Goal: Task Accomplishment & Management: Manage account settings

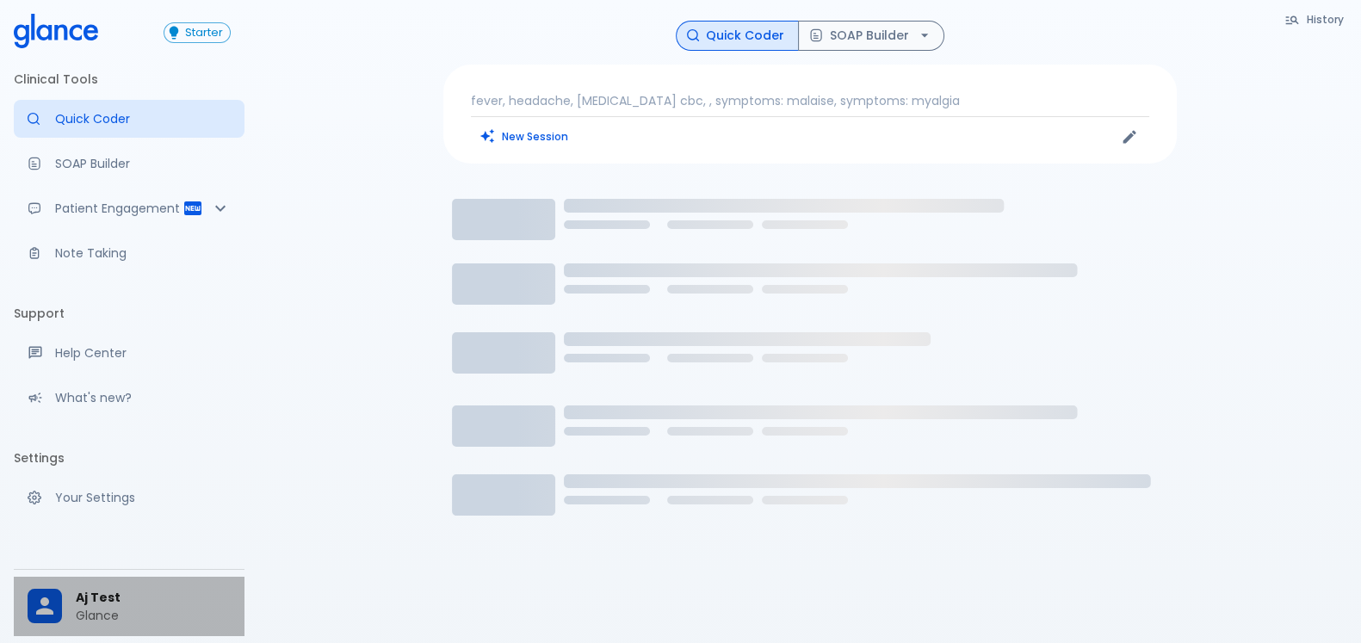
click at [90, 590] on span "Aj Test" at bounding box center [153, 598] width 155 height 18
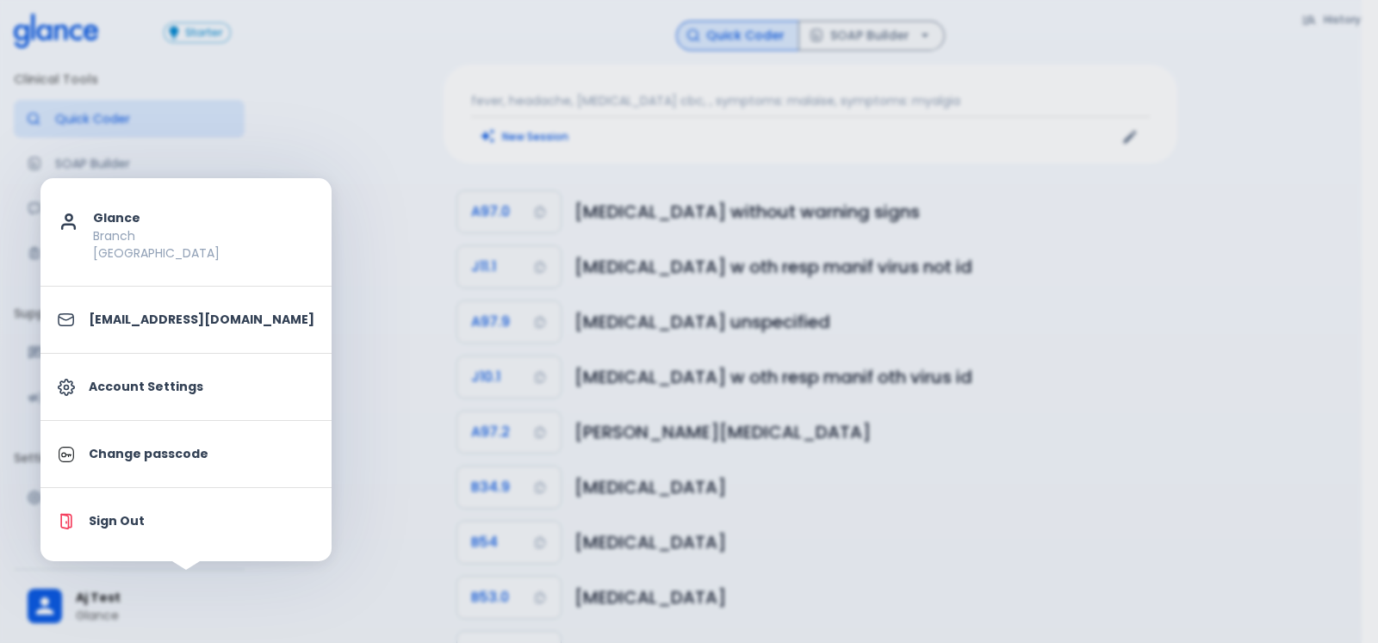
click at [192, 382] on p "Account Settings" at bounding box center [202, 387] width 226 height 18
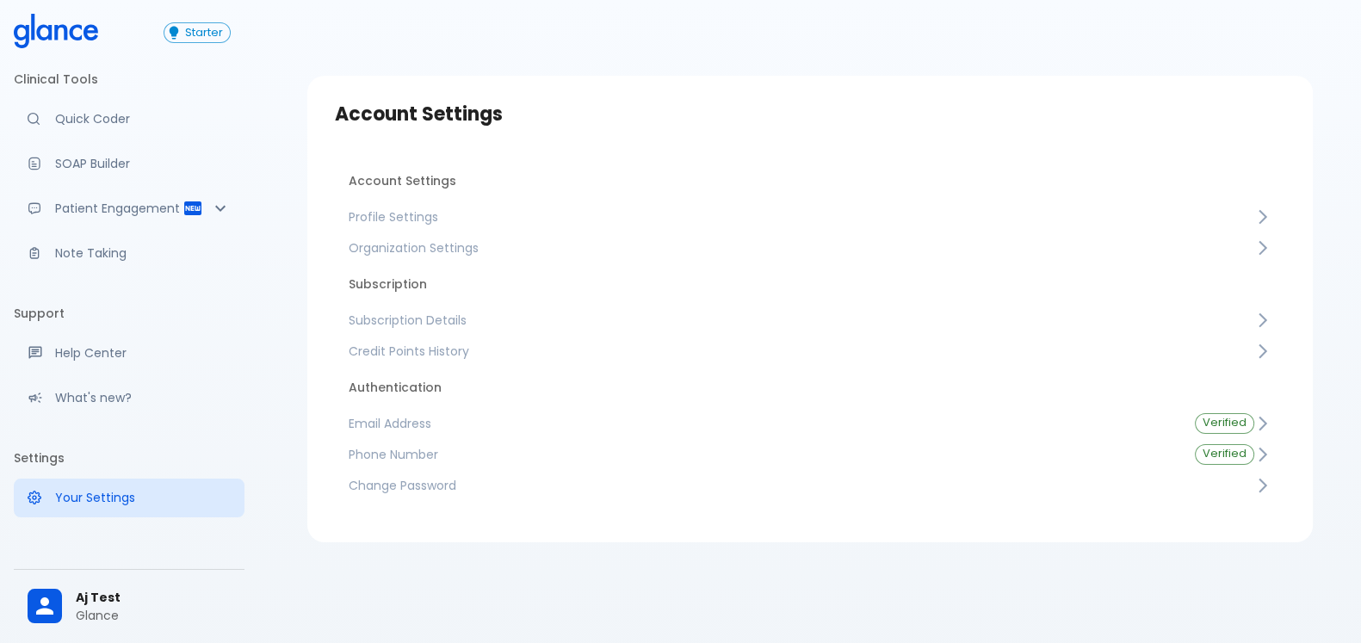
click at [553, 209] on span "Profile Settings" at bounding box center [802, 216] width 906 height 17
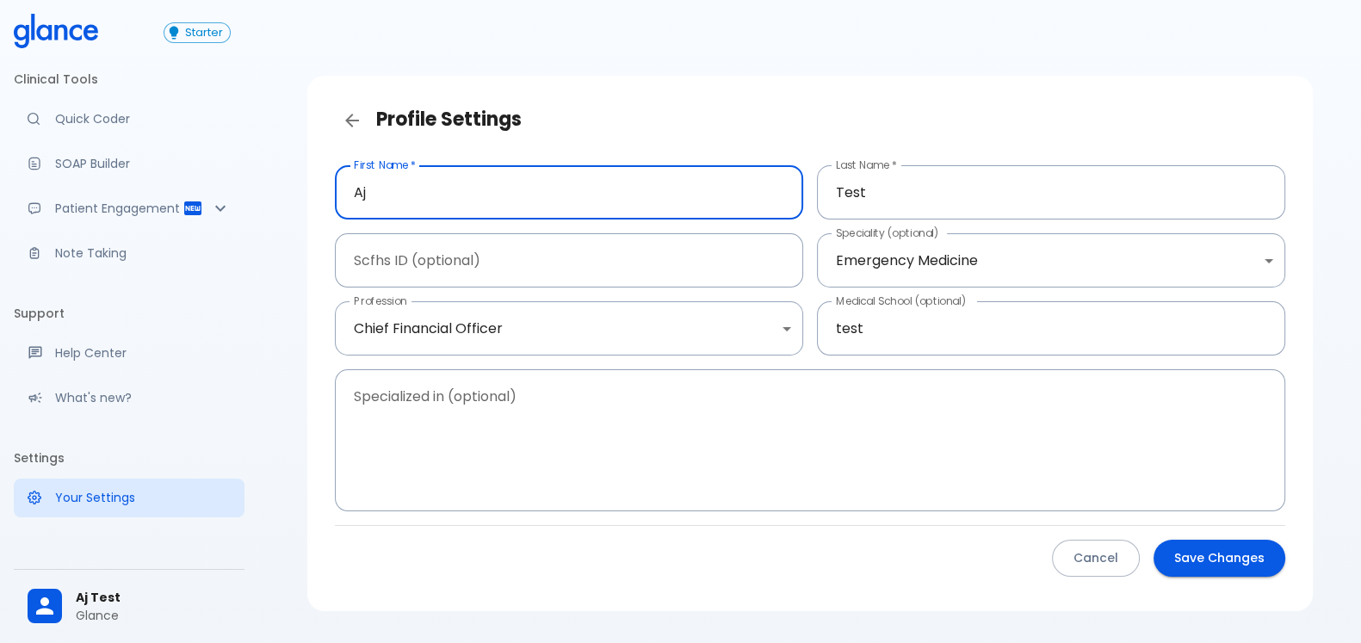
click at [448, 189] on input "Aj" at bounding box center [569, 192] width 468 height 54
type input "k"
type input "[PERSON_NAME]"
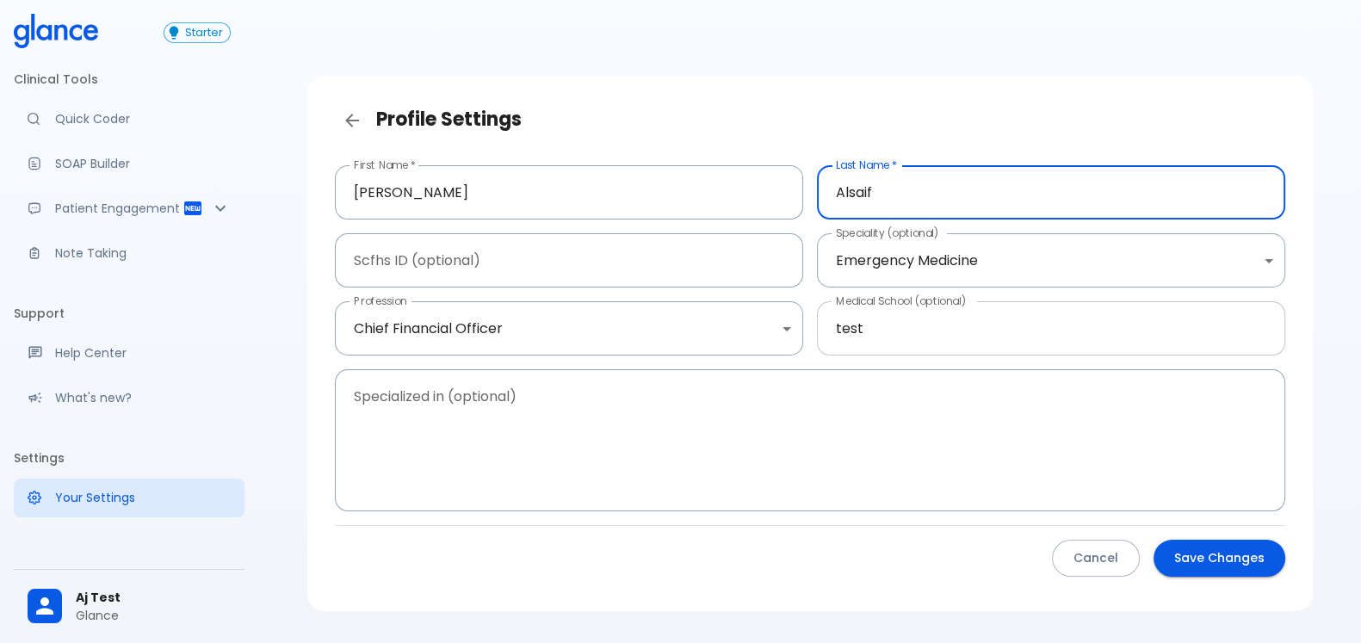
type input "Alsaif"
click at [942, 320] on input "test" at bounding box center [1051, 328] width 468 height 54
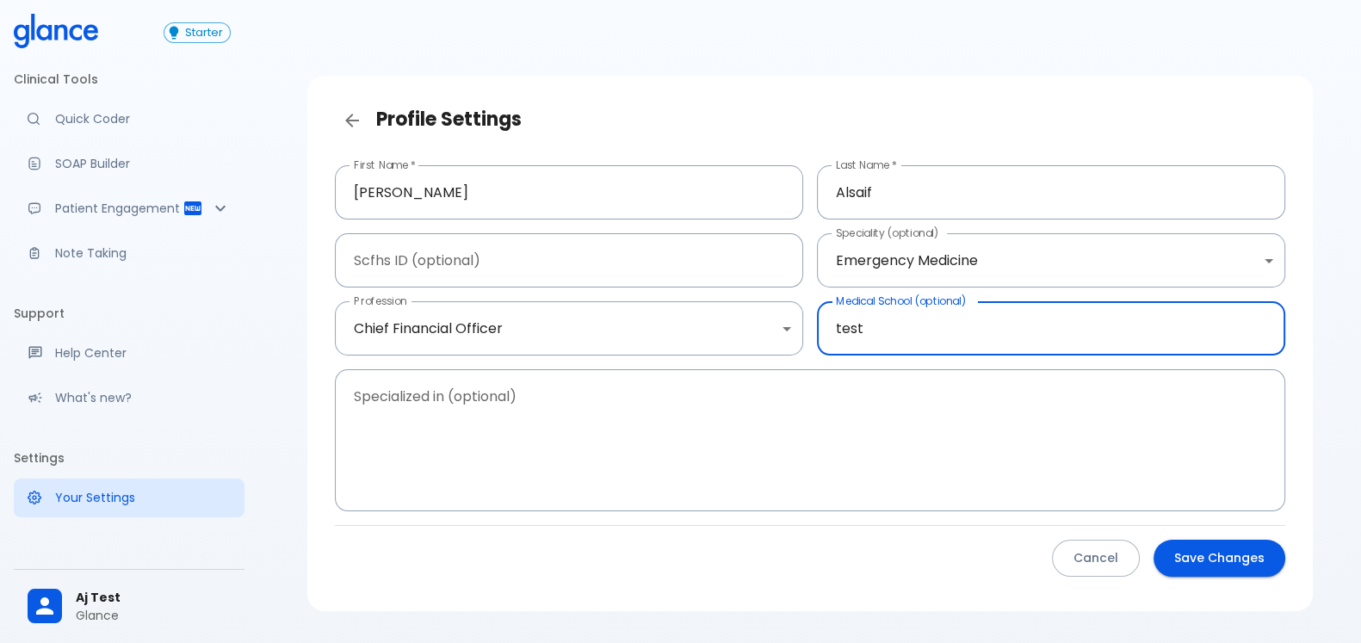
click at [942, 320] on input "test" at bounding box center [1051, 328] width 468 height 54
click at [511, 324] on body "↧ pull to refresh ↧ Starter Clinical Tools Quick Coder SOAP Builder Patient Eng…" at bounding box center [680, 343] width 1361 height 687
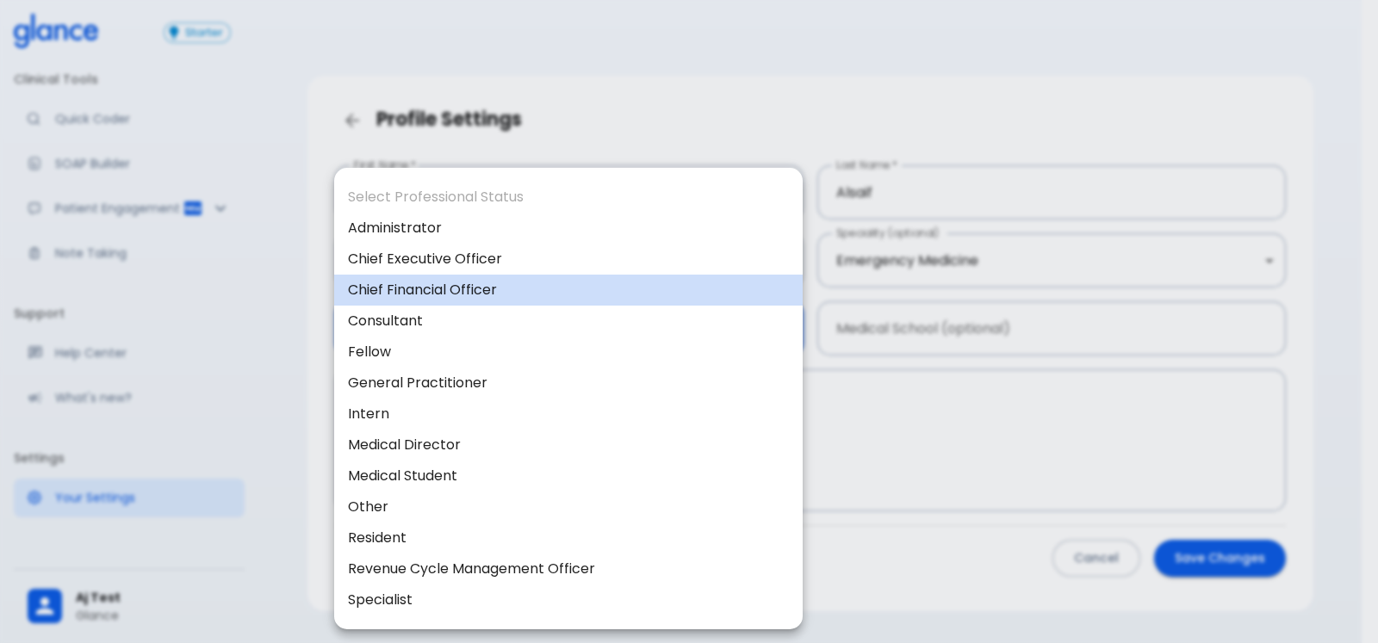
click at [647, 542] on li "Resident" at bounding box center [568, 538] width 468 height 31
type input "resident"
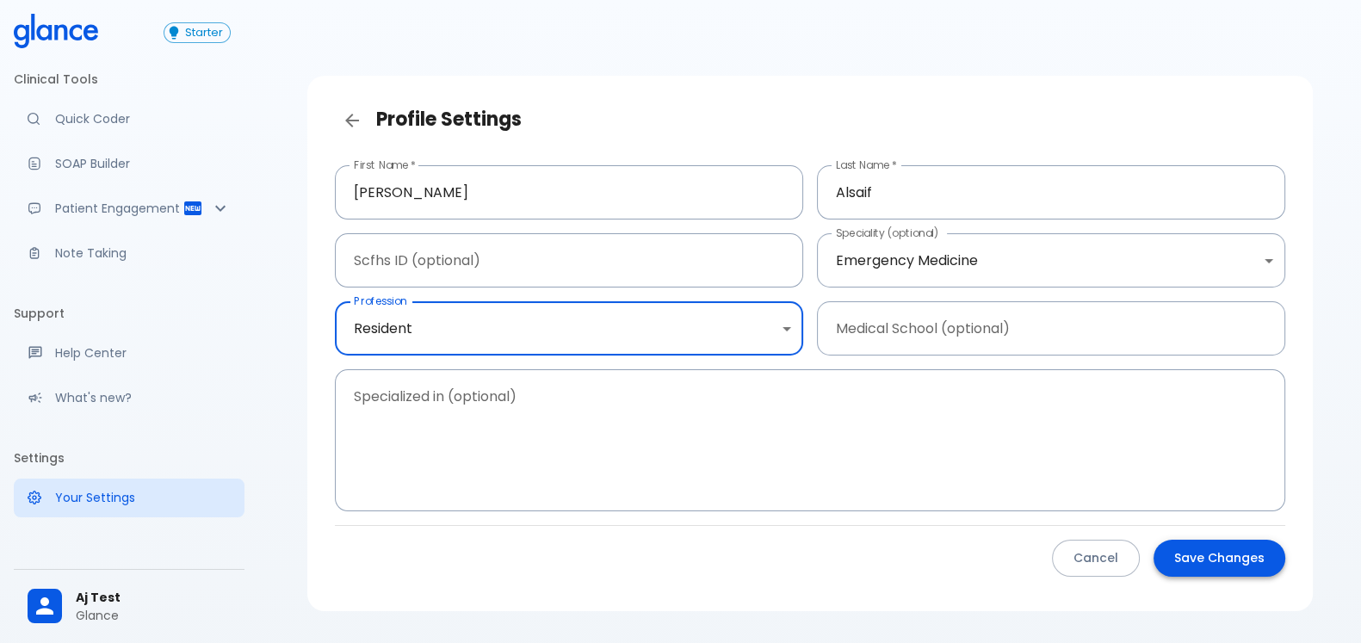
click at [1245, 565] on button "Save Changes" at bounding box center [1220, 558] width 132 height 37
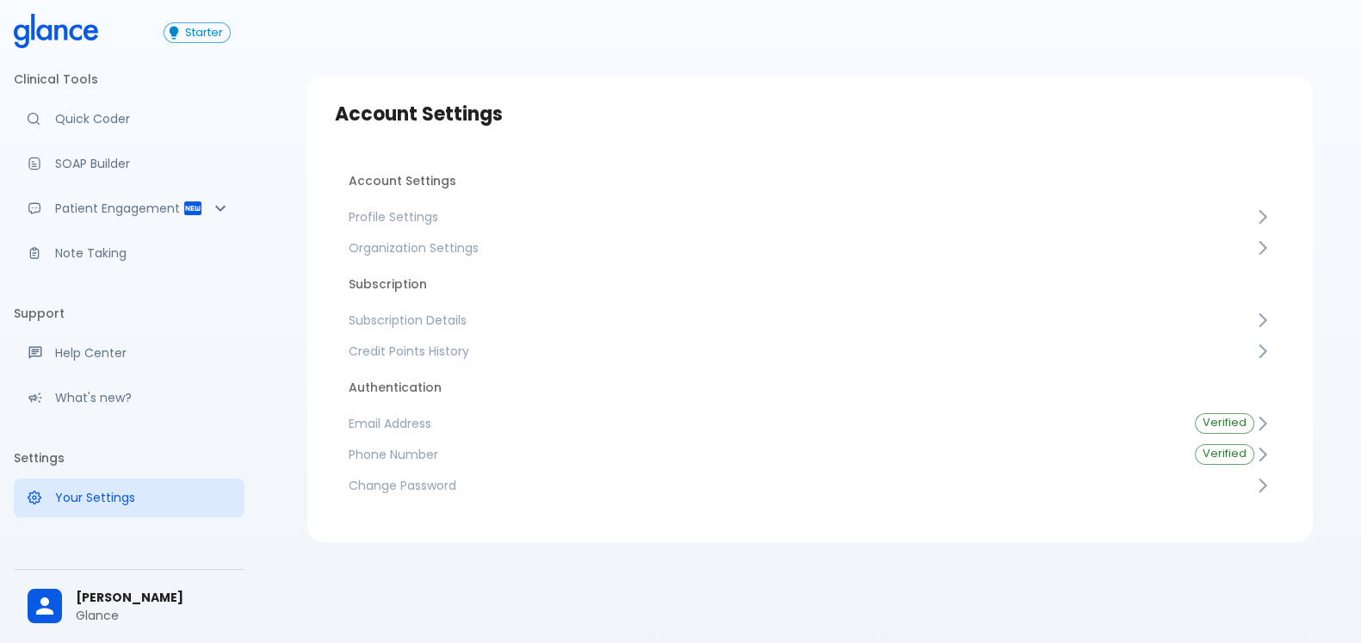
click at [444, 223] on span "Profile Settings" at bounding box center [802, 216] width 906 height 17
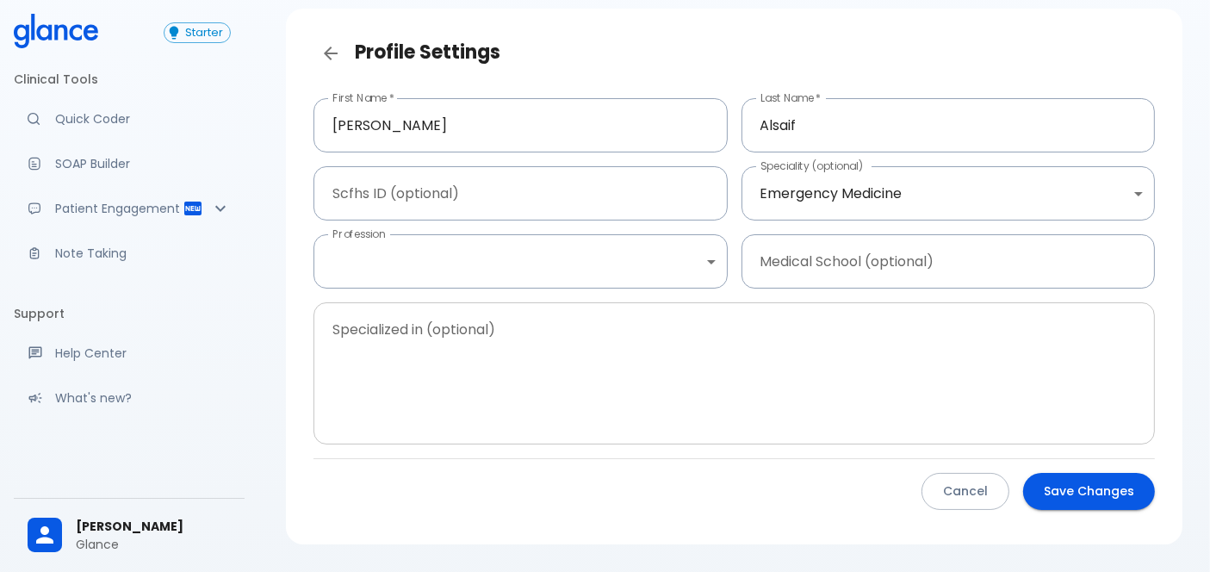
scroll to position [96, 0]
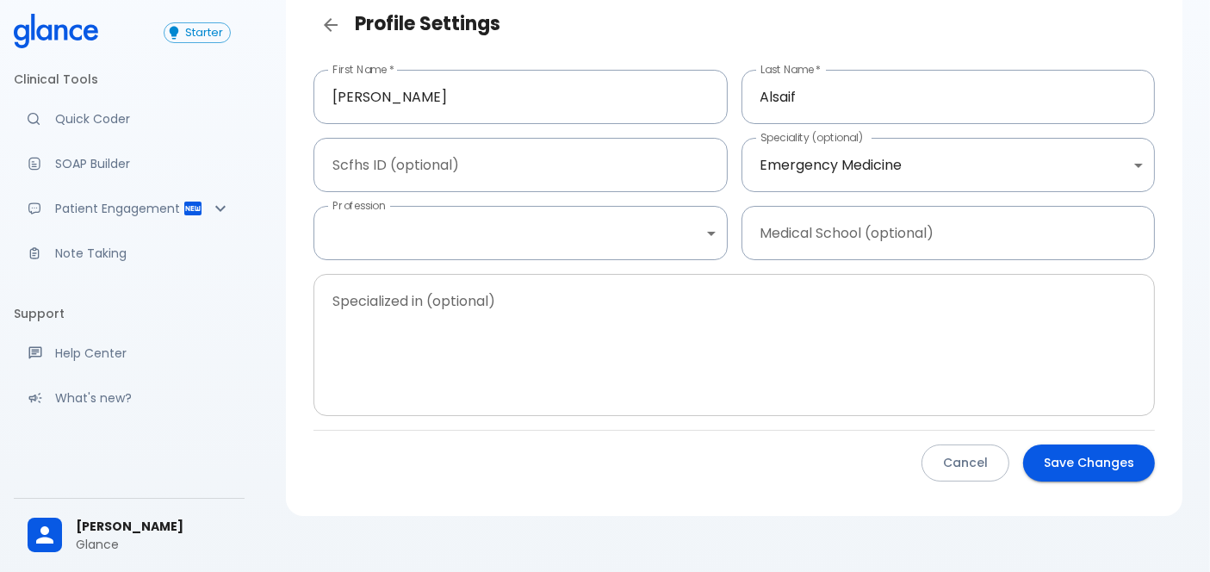
click at [699, 355] on textarea at bounding box center [733, 345] width 817 height 114
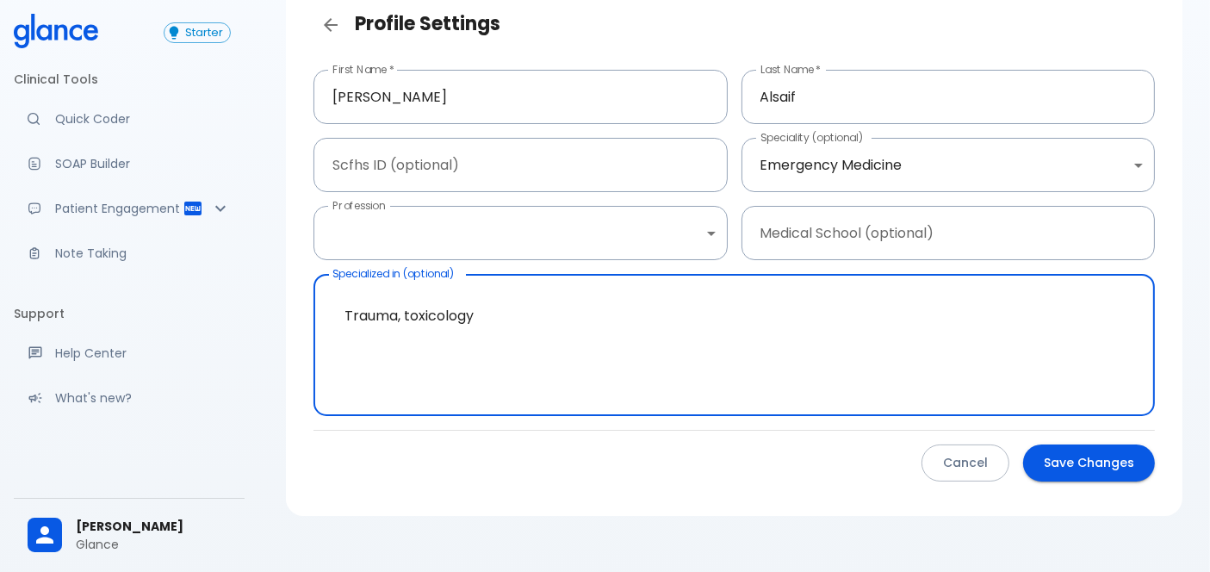
click at [507, 308] on textarea "Trauma, toxicology" at bounding box center [733, 345] width 817 height 114
type textarea "Trauma, toxicology, Cardiovascular"
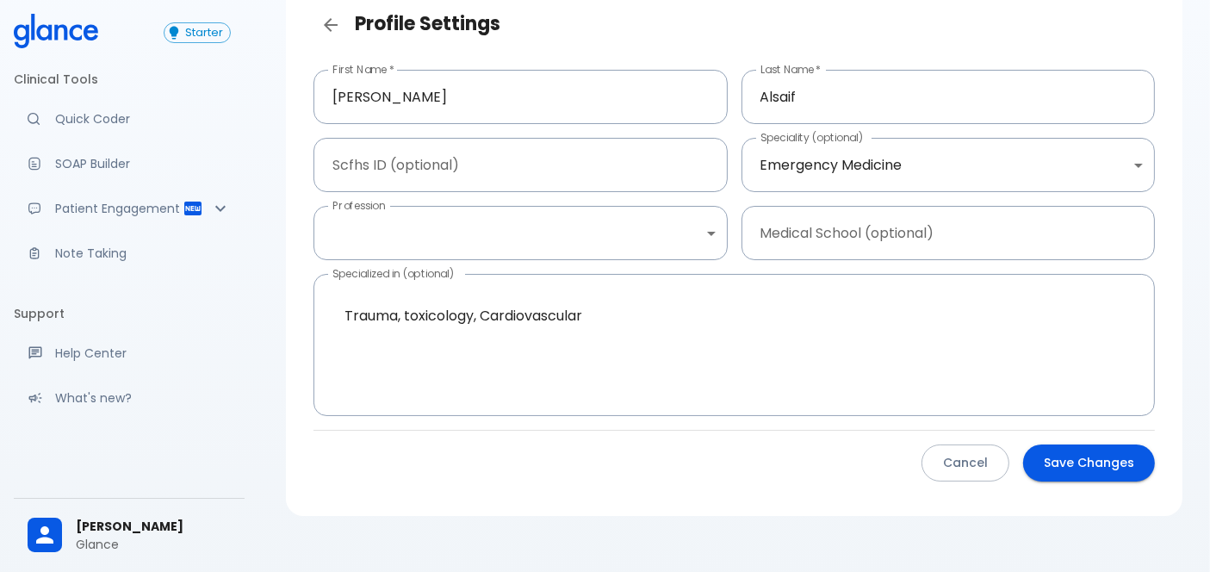
click at [703, 477] on div "Cancel Save Changes" at bounding box center [727, 462] width 855 height 37
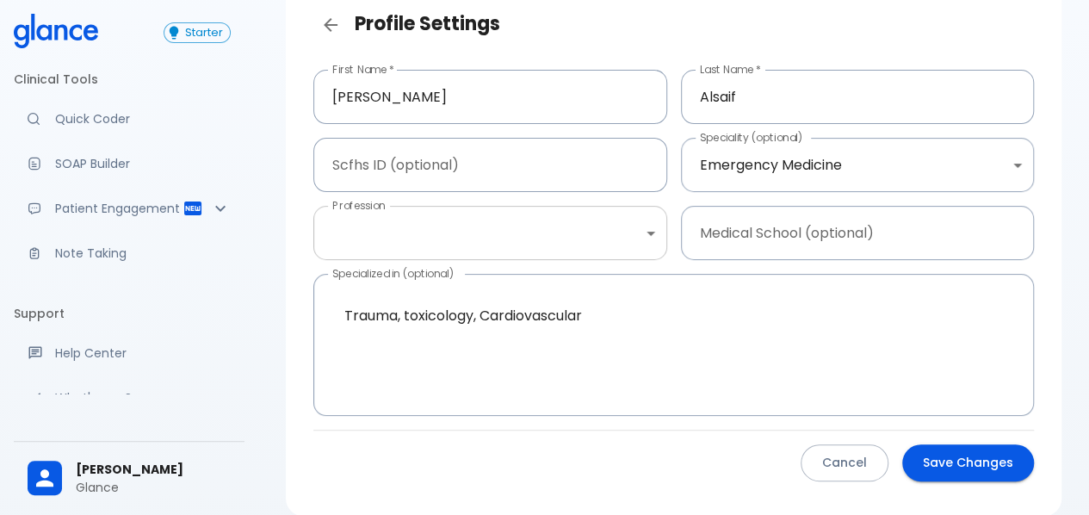
click at [656, 228] on body "↧ pull to refresh ↧ Starter Clinical Tools Quick Coder SOAP Builder Patient Eng…" at bounding box center [544, 247] width 1089 height 687
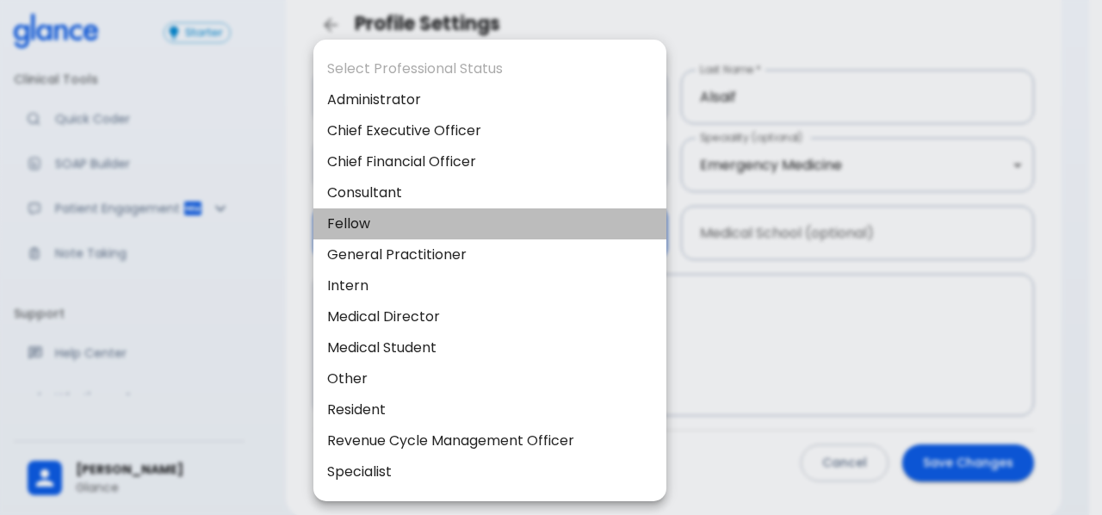
click at [601, 209] on li "Fellow" at bounding box center [489, 223] width 353 height 31
type input "fellow"
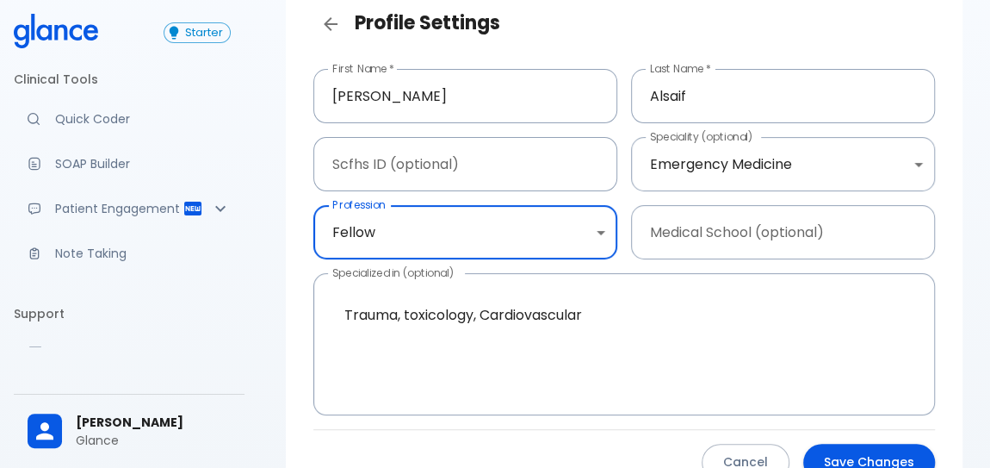
scroll to position [100, 0]
